Goal: Navigation & Orientation: Find specific page/section

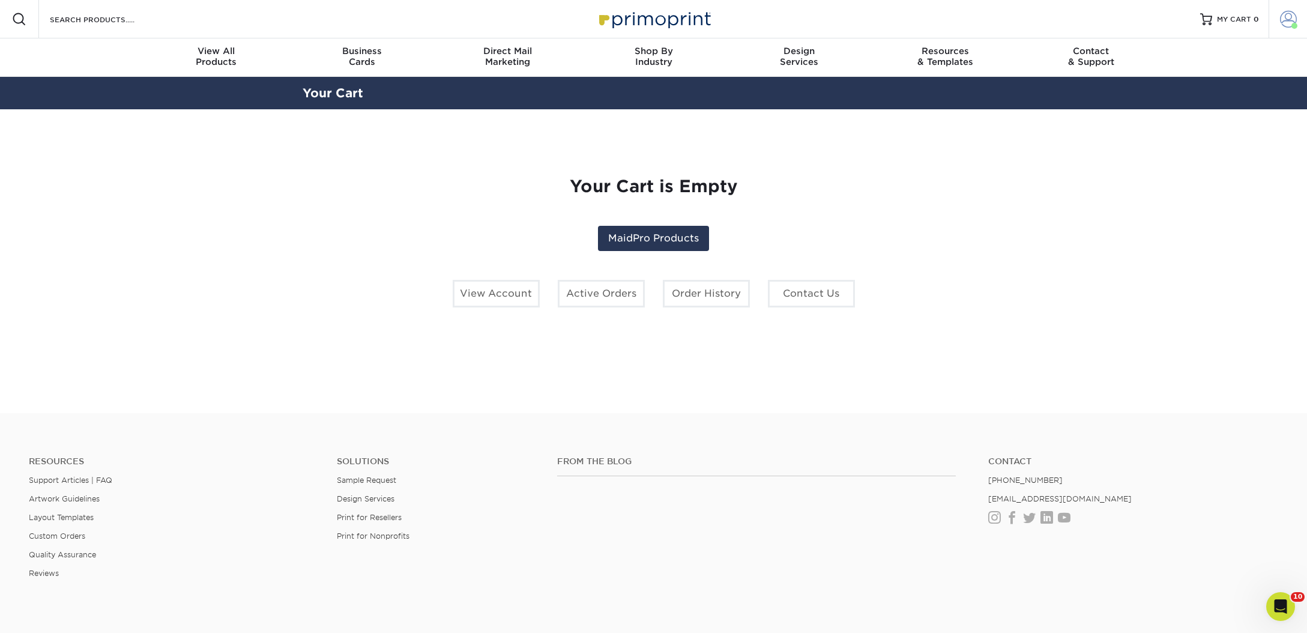
click at [1282, 12] on span at bounding box center [1288, 19] width 17 height 17
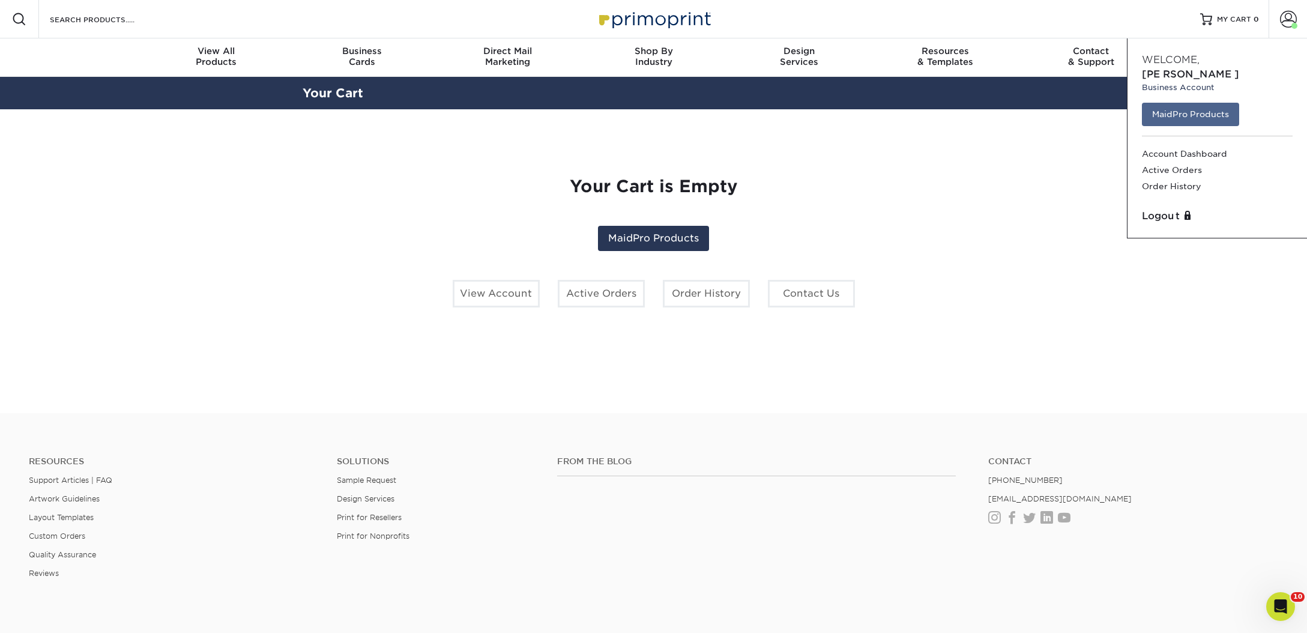
click at [1194, 103] on link "MaidPro Products" at bounding box center [1190, 114] width 97 height 23
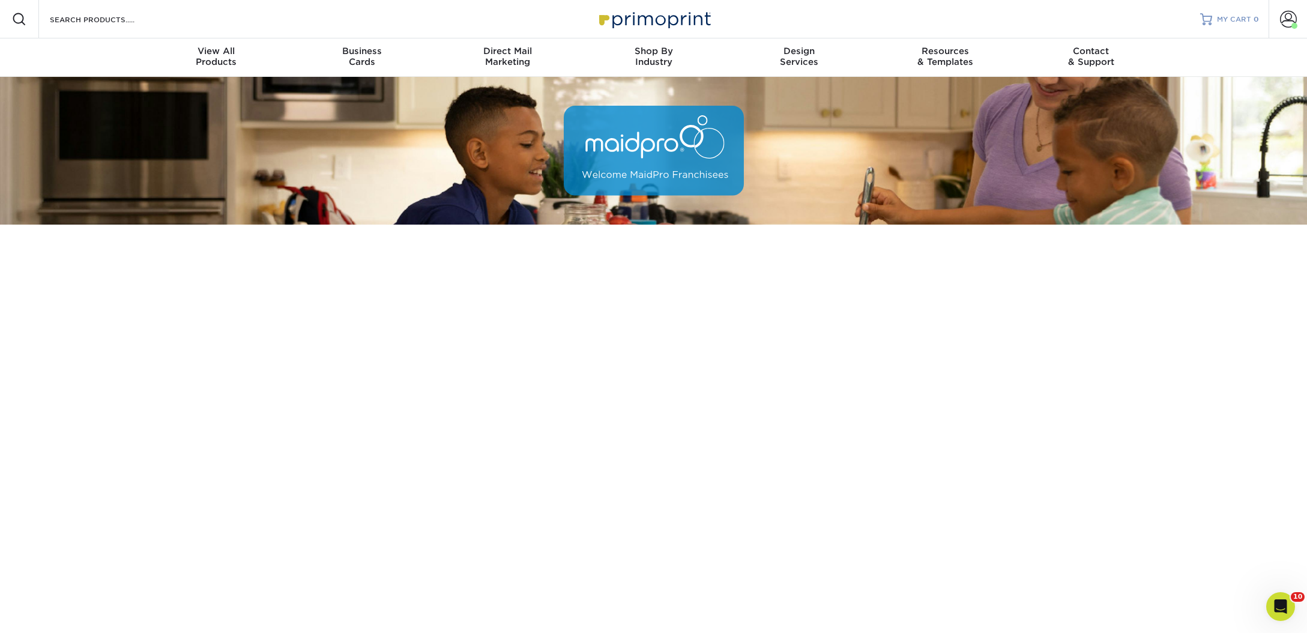
click at [1210, 22] on div at bounding box center [1206, 19] width 12 height 12
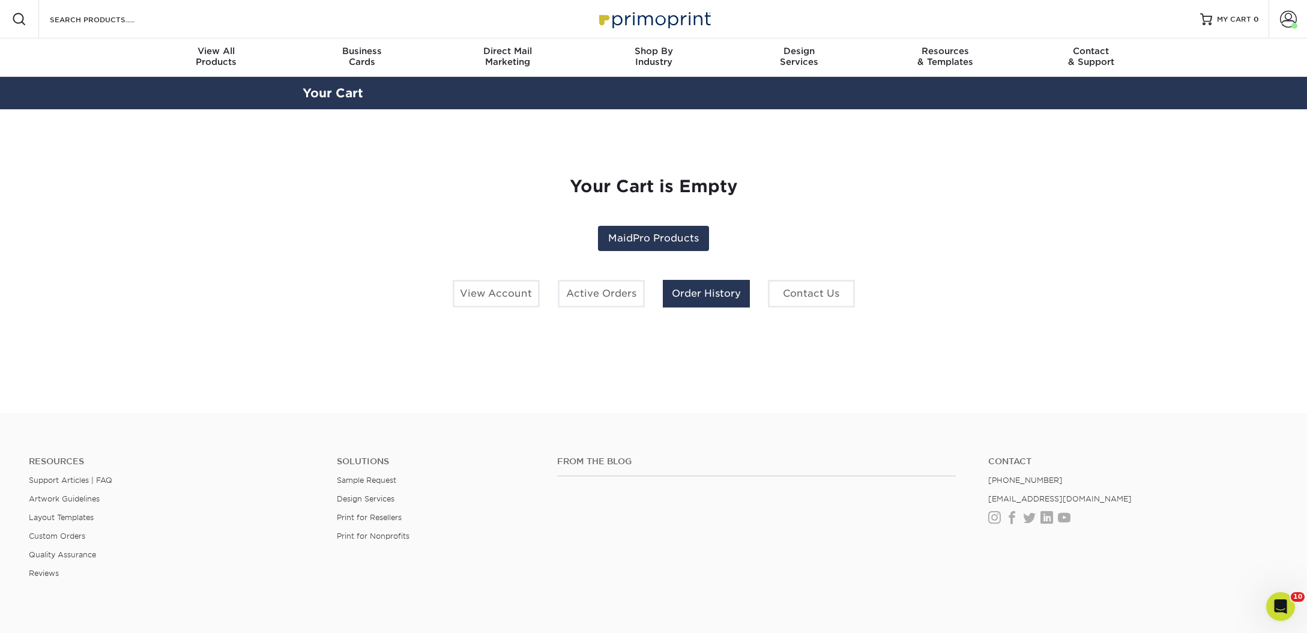
click at [718, 300] on link "Order History" at bounding box center [706, 294] width 87 height 28
click at [649, 241] on link "MaidPro Products" at bounding box center [653, 238] width 111 height 25
